Goal: Find specific page/section: Find specific page/section

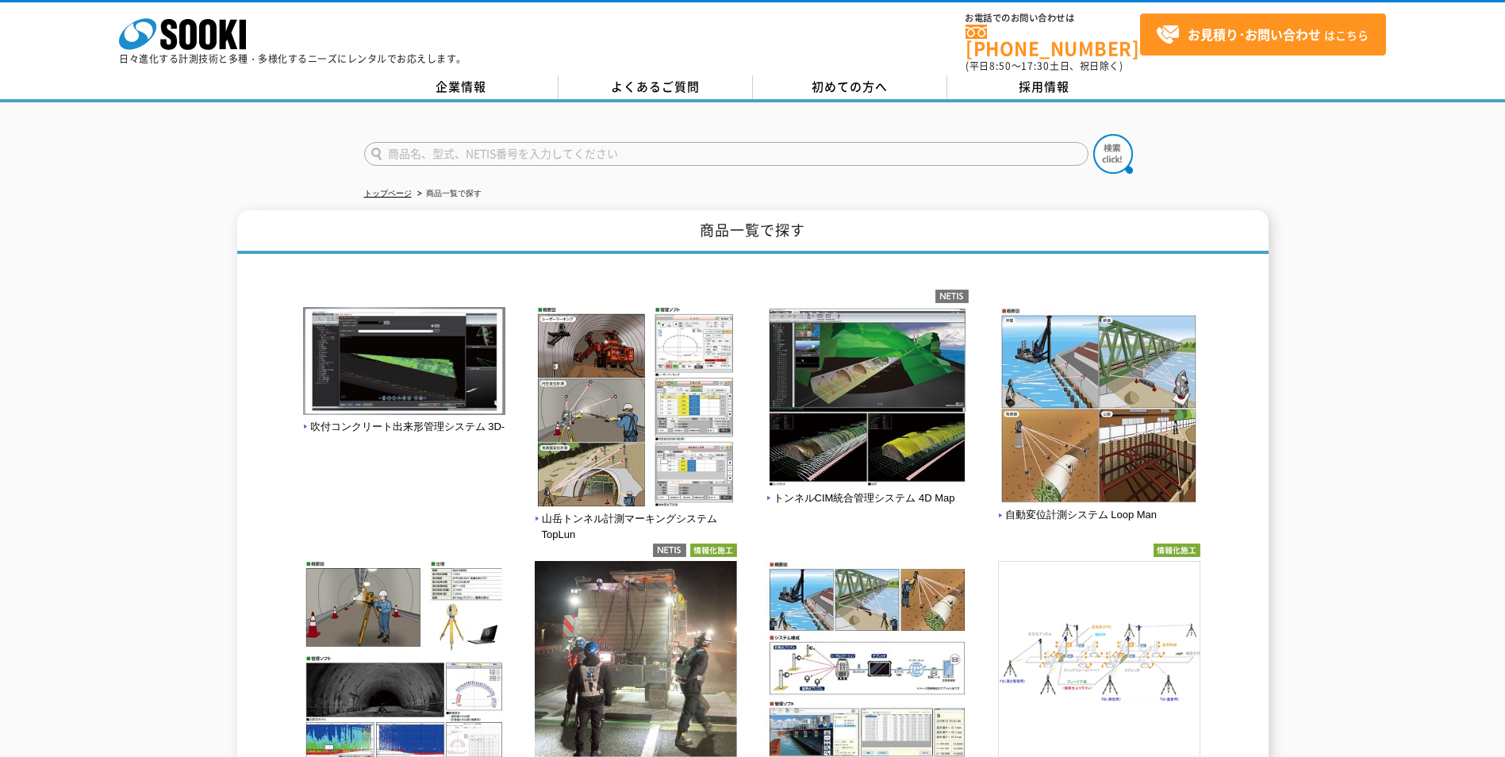
click at [436, 145] on input "text" at bounding box center [726, 154] width 724 height 24
type input "SWS"
click at [1114, 144] on img at bounding box center [1113, 154] width 40 height 40
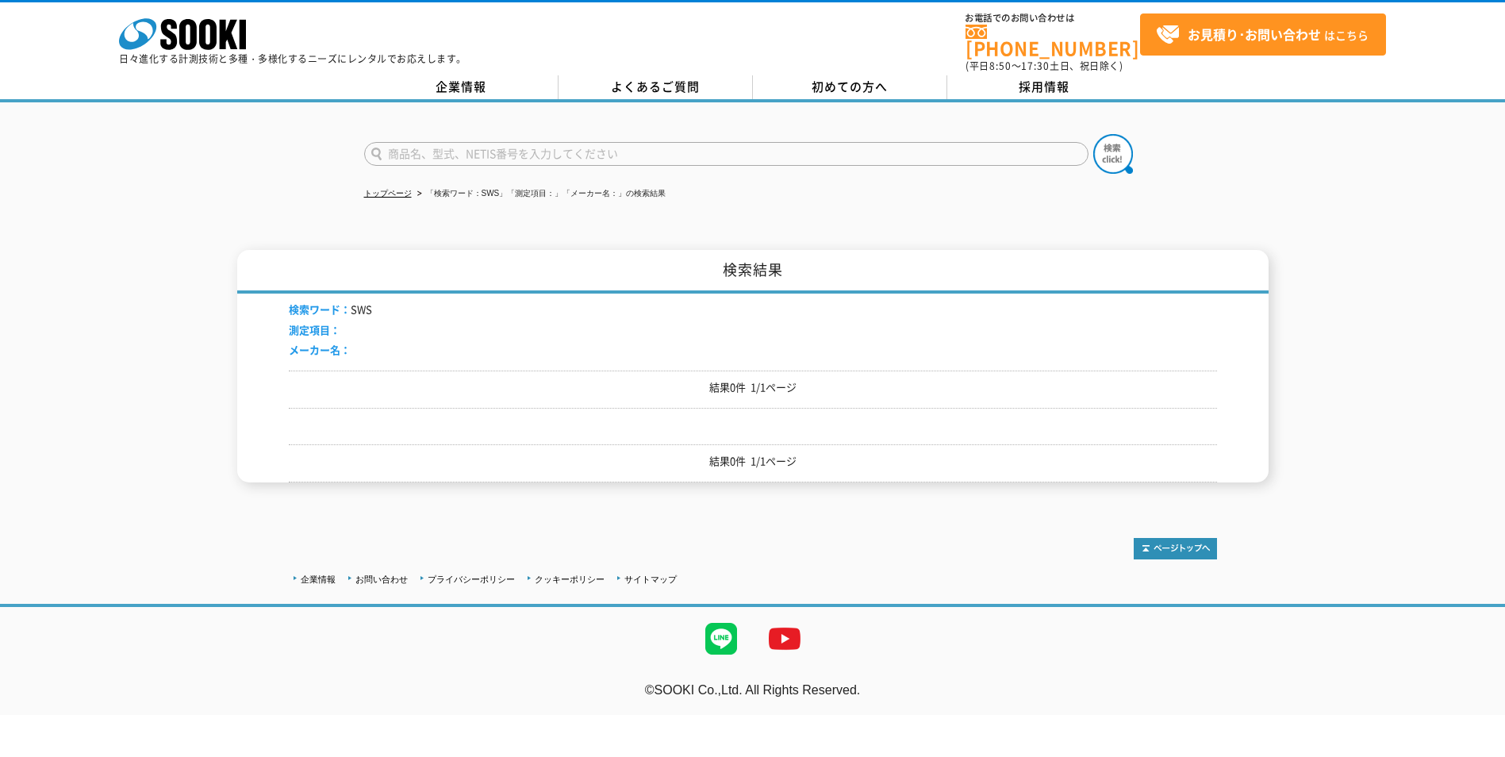
click at [409, 142] on input "text" at bounding box center [726, 154] width 724 height 24
